Goal: Communication & Community: Answer question/provide support

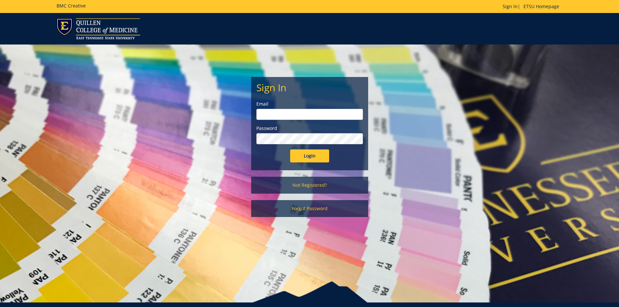
type input "[EMAIL_ADDRESS][DOMAIN_NAME]"
click at [310, 156] on input "Login" at bounding box center [309, 155] width 39 height 13
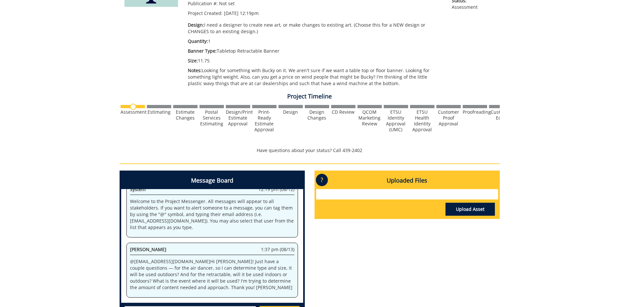
scroll to position [162, 0]
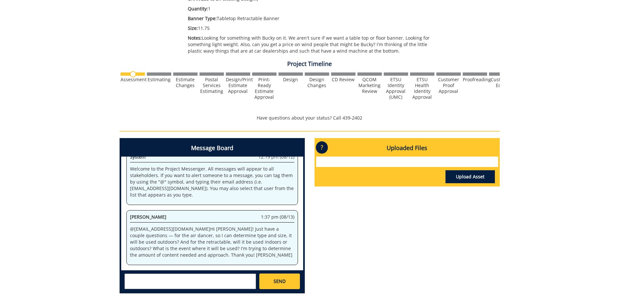
click at [137, 278] on textarea at bounding box center [190, 282] width 132 height 16
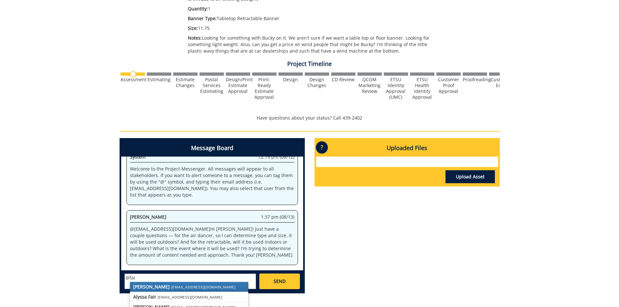
click at [147, 288] on link "[PERSON_NAME] [EMAIL_ADDRESS][DOMAIN_NAME]" at bounding box center [189, 287] width 118 height 10
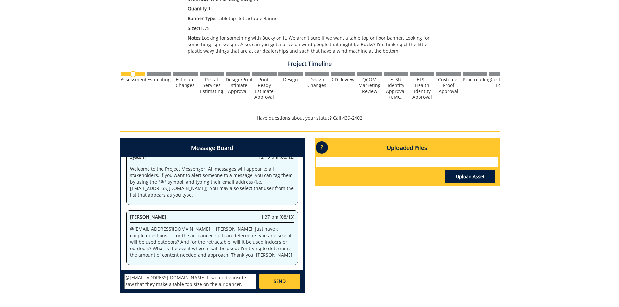
drag, startPoint x: 174, startPoint y: 277, endPoint x: 169, endPoint y: 277, distance: 5.2
click at [169, 277] on textarea "@[EMAIL_ADDRESS][DOMAIN_NAME] It would be inside - I saw that they make a table…" at bounding box center [190, 282] width 132 height 16
click at [227, 286] on textarea "@[EMAIL_ADDRESS][DOMAIN_NAME] Everything would be inside - I saw that they make…" at bounding box center [190, 282] width 132 height 16
type textarea "@[EMAIL_ADDRESS][DOMAIN_NAME] Everything would be inside - I saw that they make…"
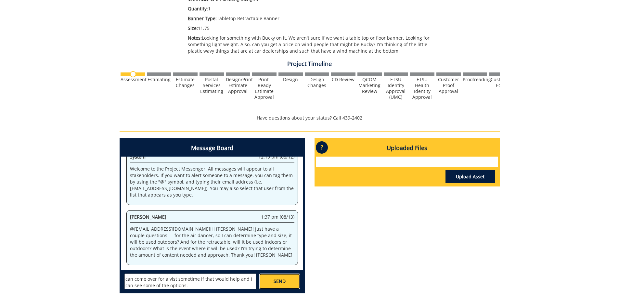
click at [283, 284] on span "SEND" at bounding box center [280, 281] width 12 height 6
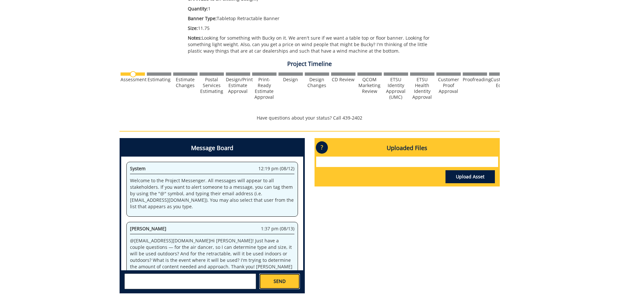
scroll to position [32, 0]
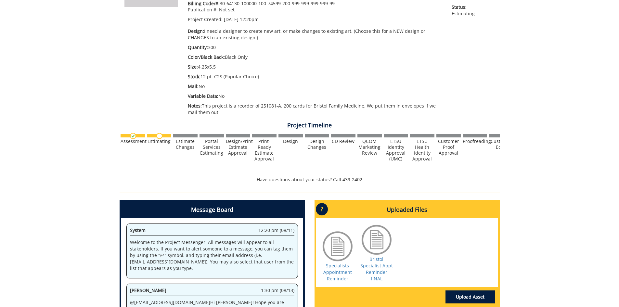
scroll to position [162, 0]
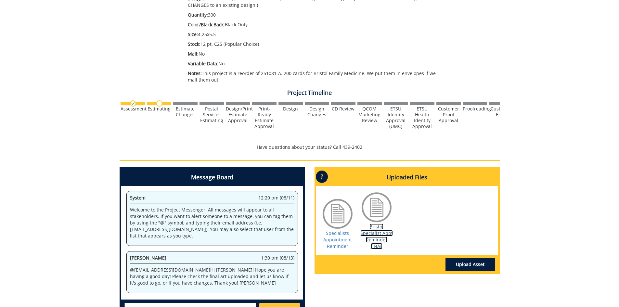
click at [376, 230] on link "Bristol Specialist Appt Reminder fINAL" at bounding box center [376, 236] width 32 height 26
click at [339, 237] on link "Specialists Appointment Reminder" at bounding box center [337, 239] width 29 height 19
click at [340, 232] on link "Specialists Appointment Reminder" at bounding box center [337, 239] width 29 height 19
click at [370, 230] on link "Bristol Specialist Appt Reminder fINAL" at bounding box center [376, 236] width 32 height 26
click at [339, 237] on link "Specialists Appointment Reminder" at bounding box center [337, 239] width 29 height 19
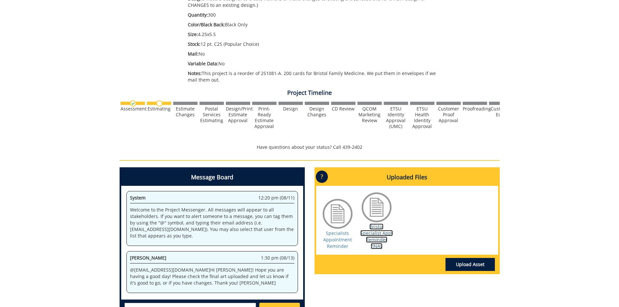
click at [374, 233] on link "Bristol Specialist Appt Reminder fINAL" at bounding box center [376, 236] width 32 height 26
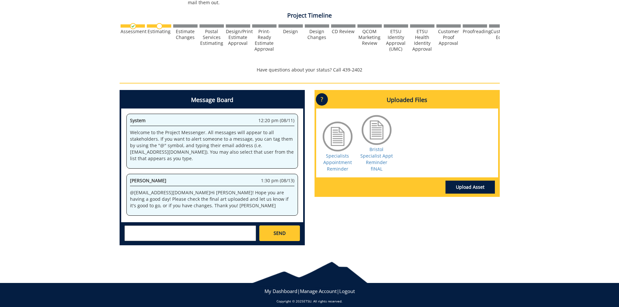
click at [144, 225] on textarea at bounding box center [190, 233] width 132 height 16
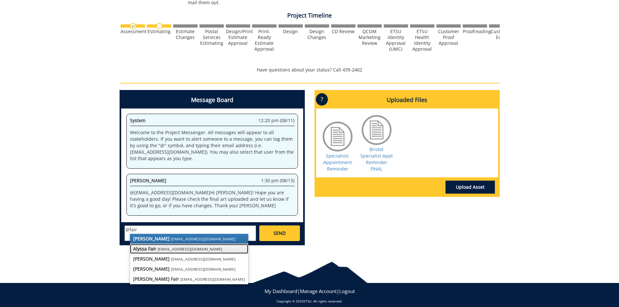
click at [154, 246] on strong "Alyssa Fair" at bounding box center [144, 249] width 23 height 6
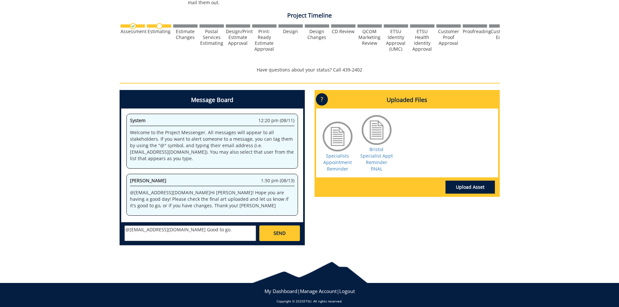
type textarea "@fairam@etsu.edu Good to go."
click at [281, 230] on span "SEND" at bounding box center [280, 233] width 12 height 6
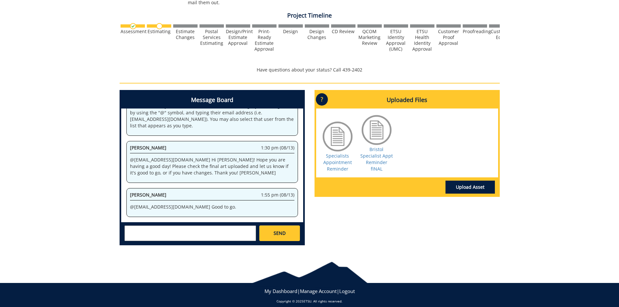
scroll to position [9924, 0]
click at [67, 151] on div "260263-A RobinFischer-Postcard/Save-The-Date/Reply Card [ETSU Health/FM, Kgpt.:…" at bounding box center [309, 39] width 619 height 423
